Goal: Transaction & Acquisition: Book appointment/travel/reservation

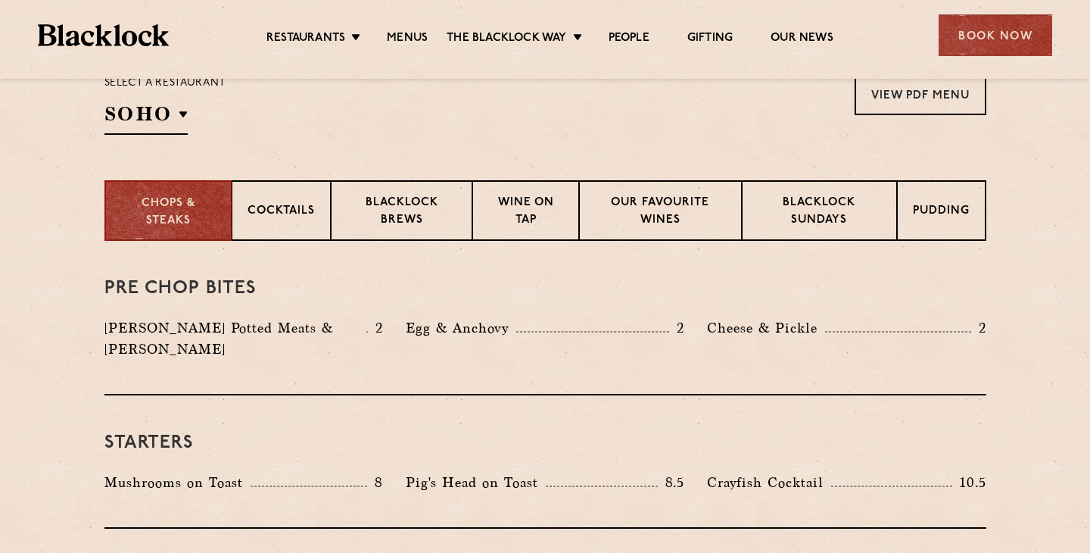
scroll to position [547, 0]
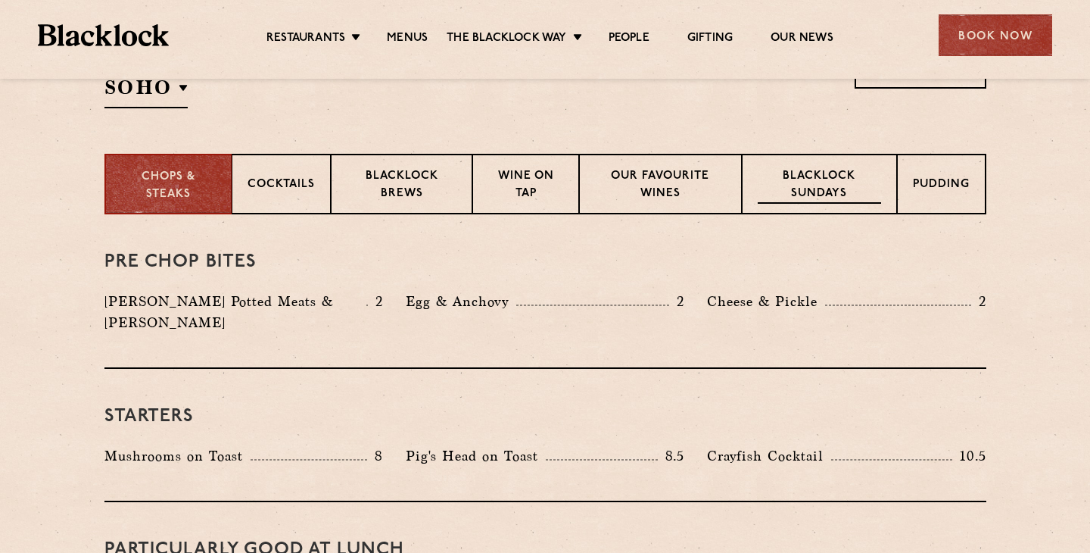
click at [772, 194] on p "Blacklock Sundays" at bounding box center [819, 186] width 123 height 36
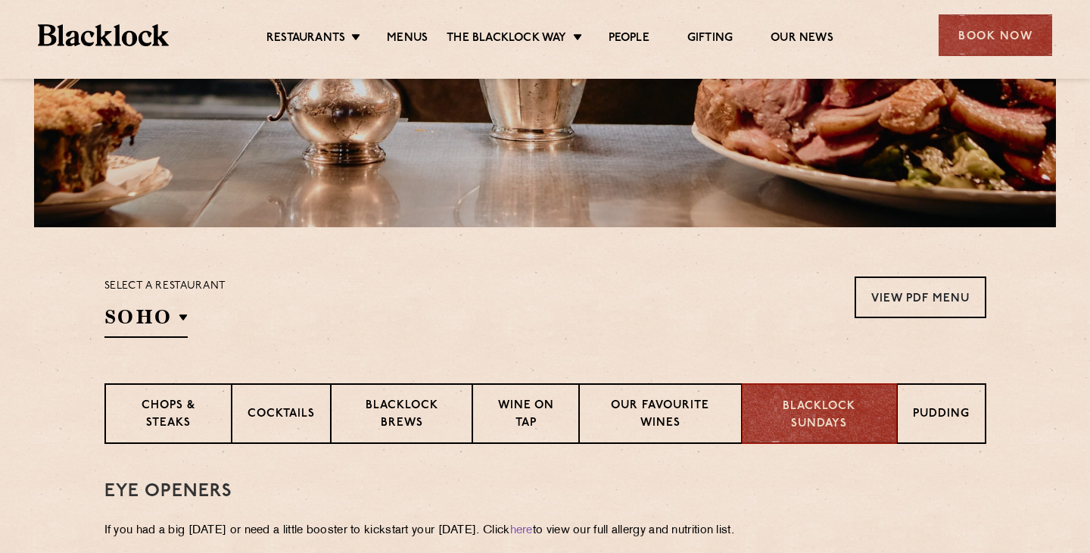
scroll to position [321, 0]
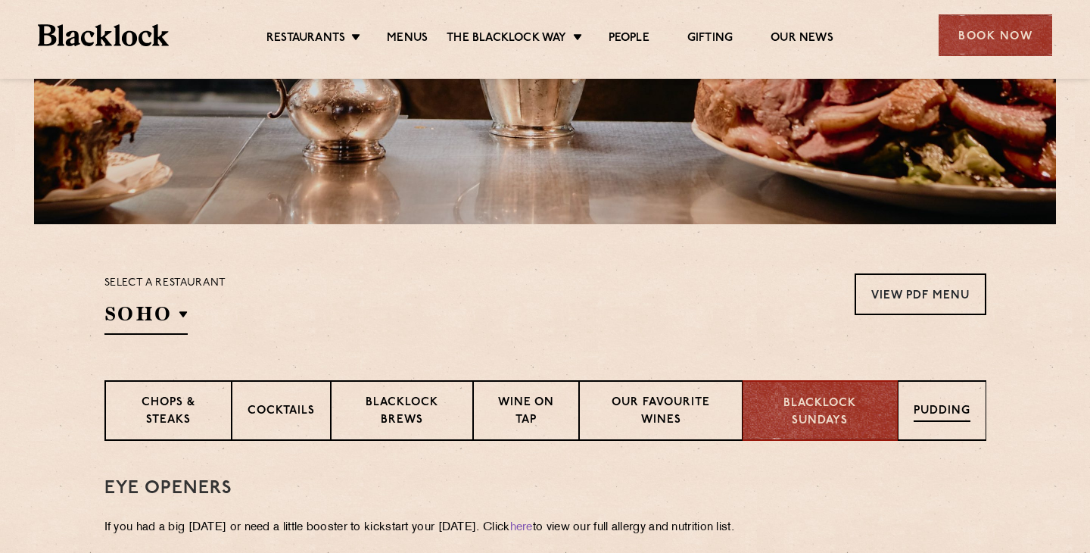
click at [899, 407] on div "Pudding" at bounding box center [942, 410] width 89 height 61
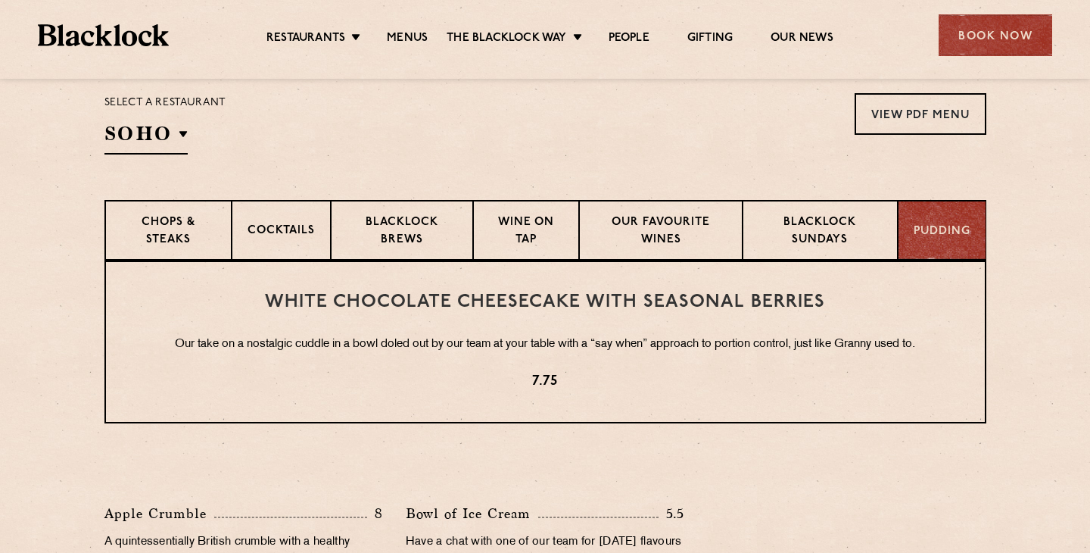
scroll to position [488, 0]
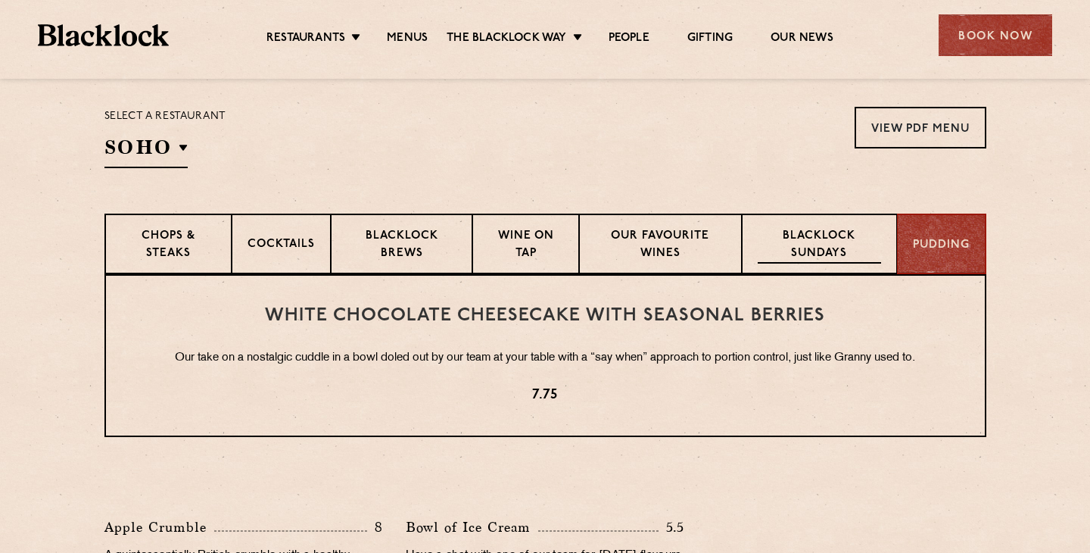
click at [819, 234] on p "Blacklock Sundays" at bounding box center [819, 246] width 123 height 36
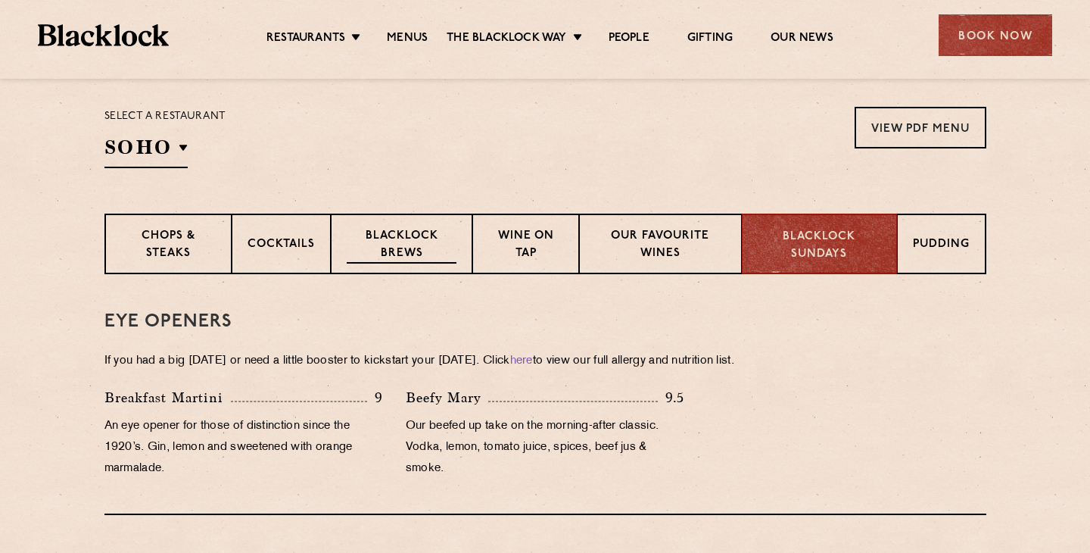
click at [454, 258] on p "Blacklock Brews" at bounding box center [402, 246] width 111 height 36
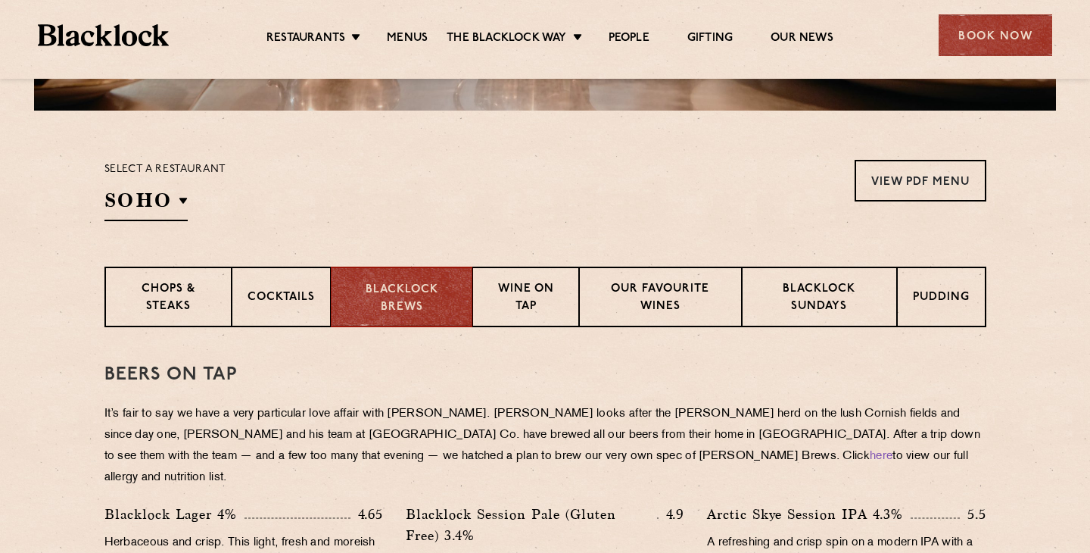
scroll to position [388, 0]
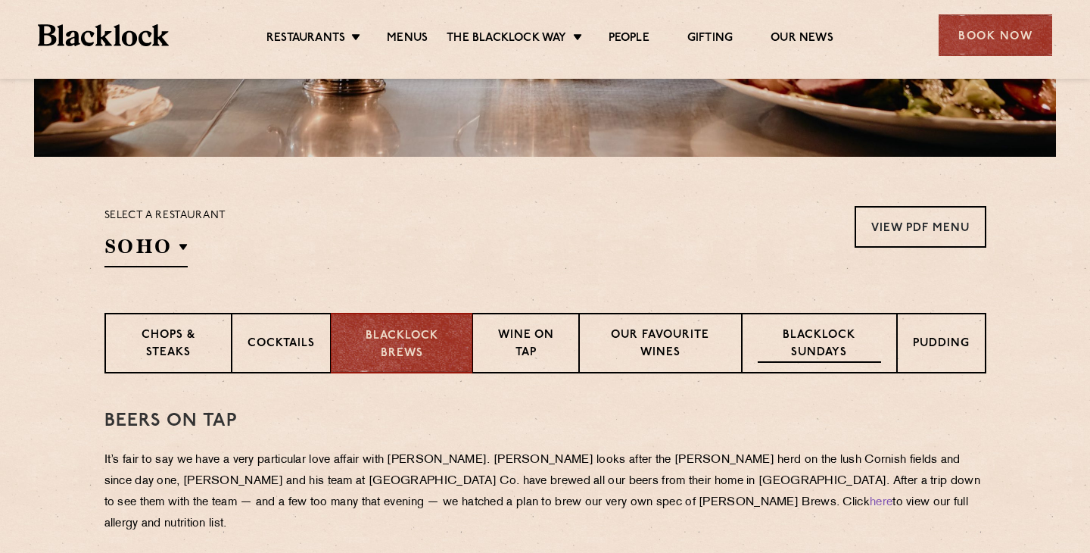
click at [778, 353] on p "Blacklock Sundays" at bounding box center [819, 345] width 123 height 36
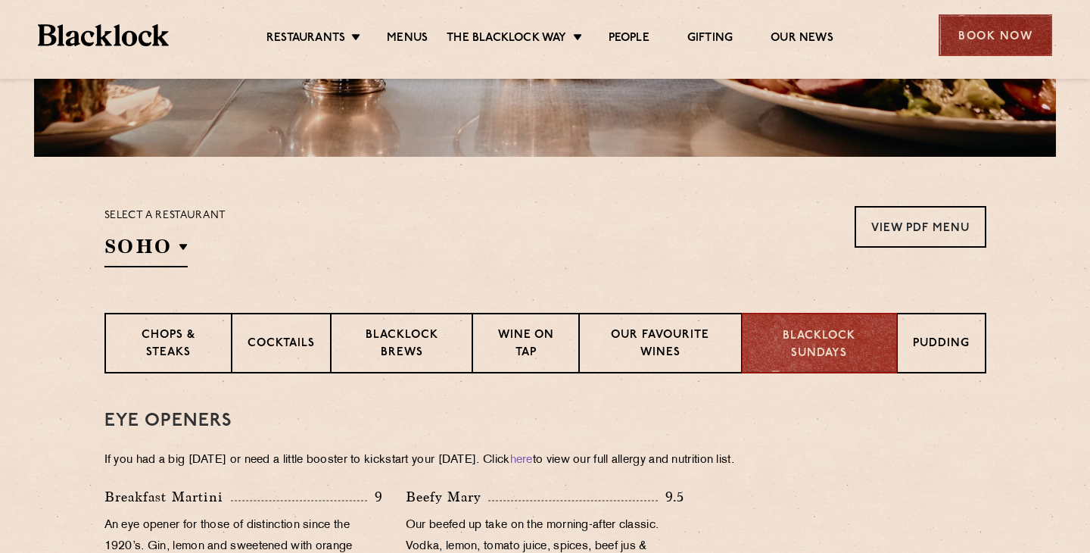
click at [1003, 45] on div "Book Now" at bounding box center [996, 35] width 114 height 42
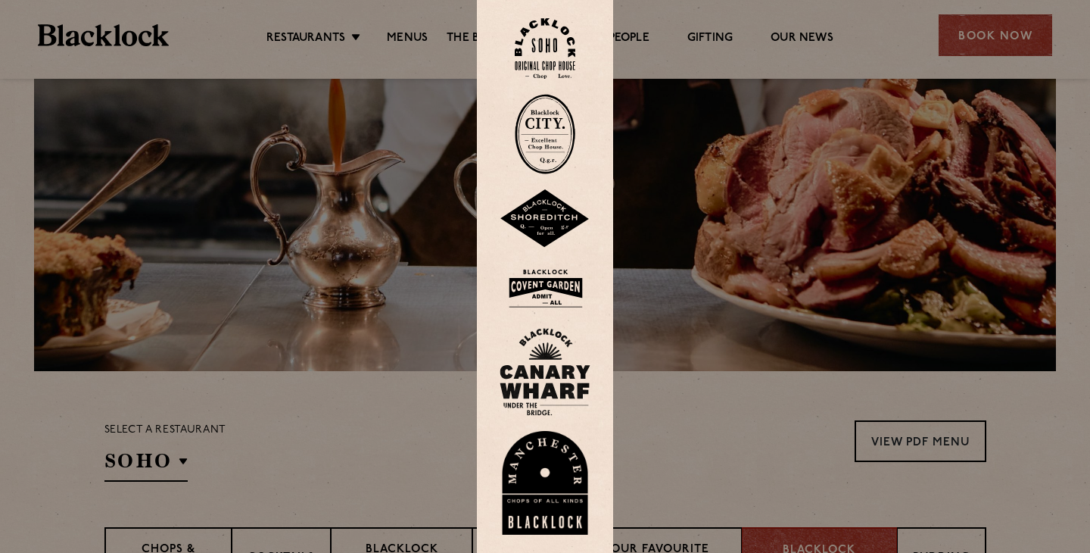
scroll to position [146, 0]
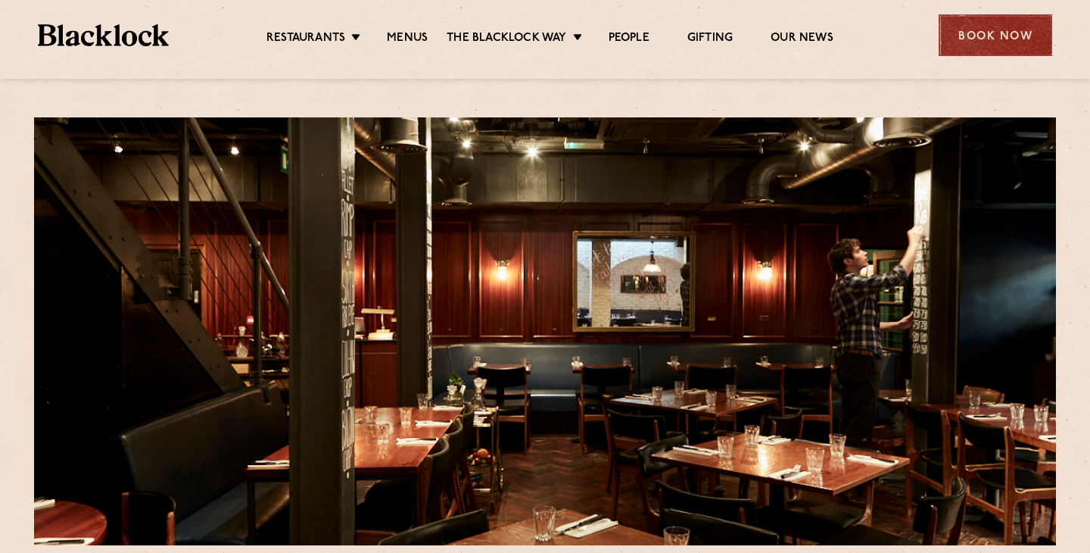
click at [1007, 35] on div "Book Now" at bounding box center [996, 35] width 114 height 42
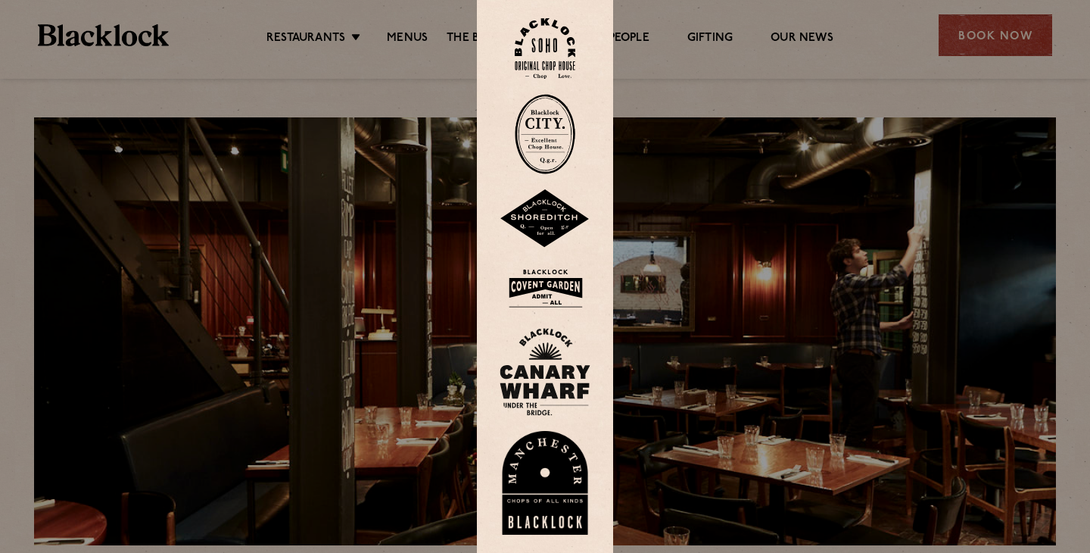
click at [550, 51] on img at bounding box center [545, 48] width 61 height 61
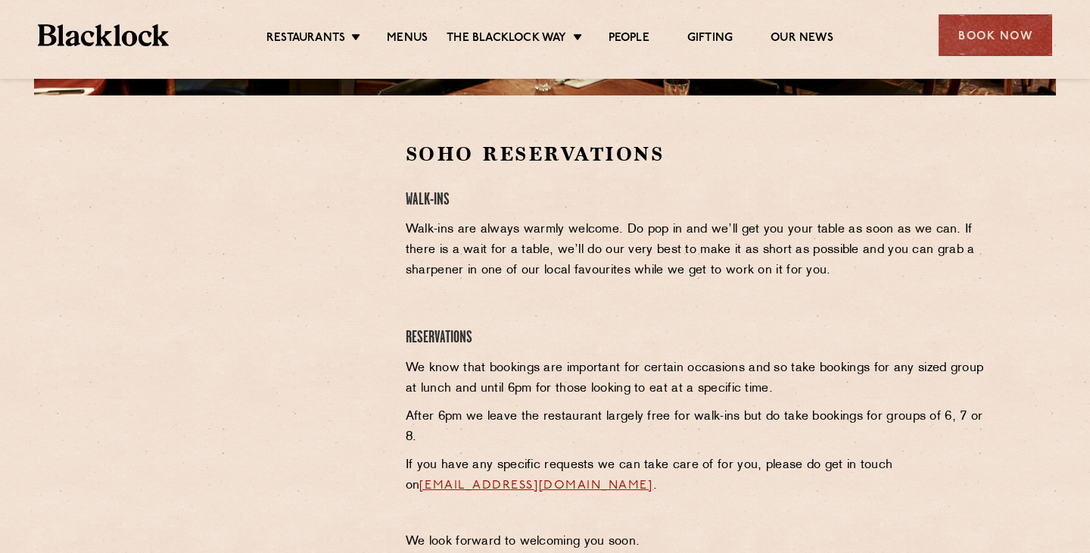
scroll to position [472, 0]
